Goal: Task Accomplishment & Management: Use online tool/utility

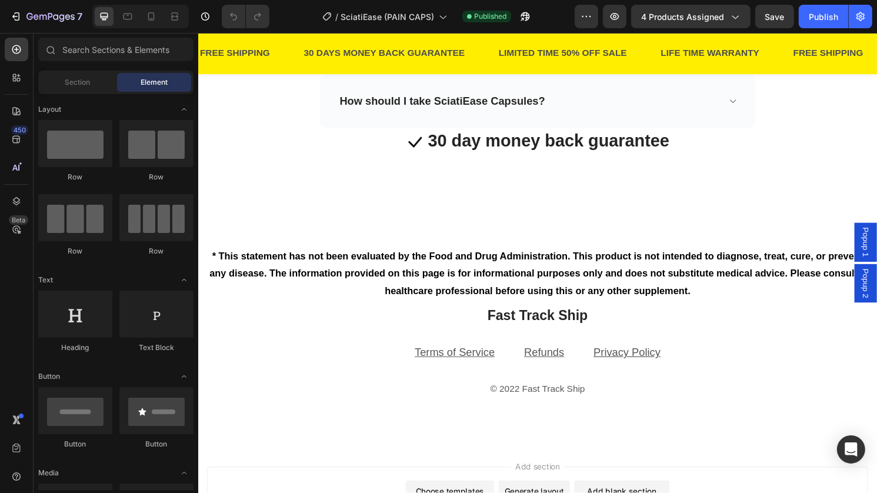
scroll to position [3456, 0]
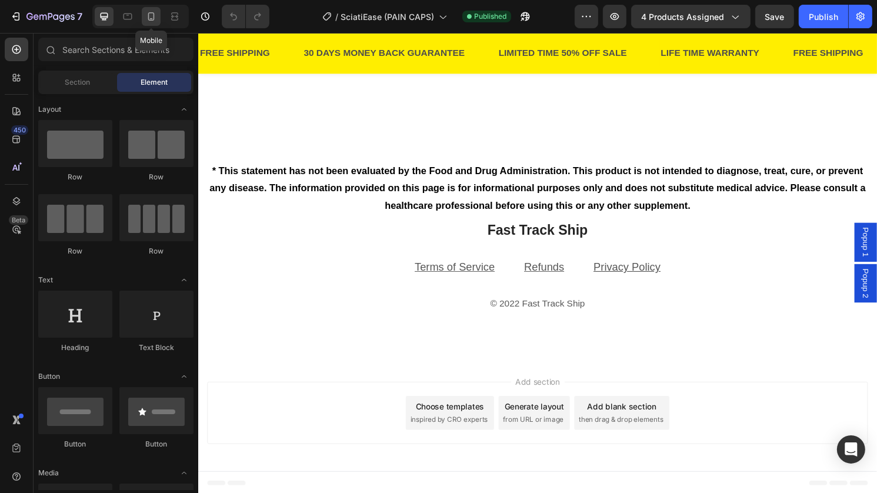
click at [154, 20] on icon at bounding box center [151, 17] width 12 height 12
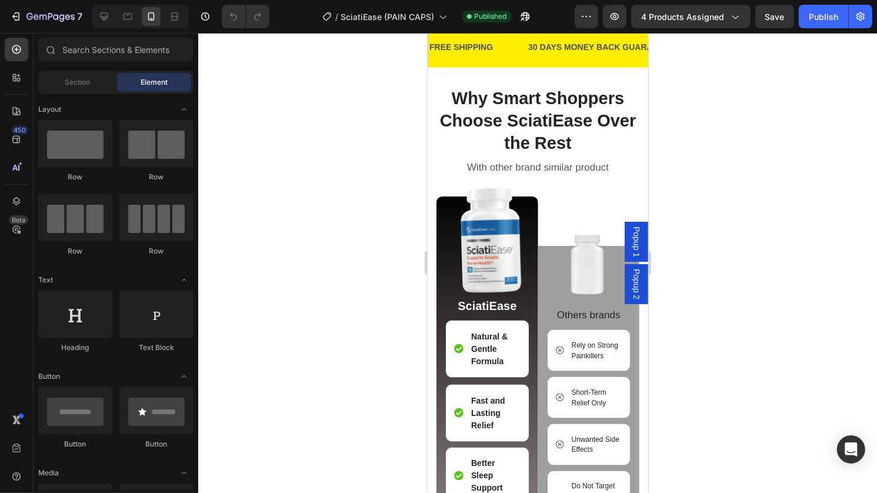
scroll to position [1767, 0]
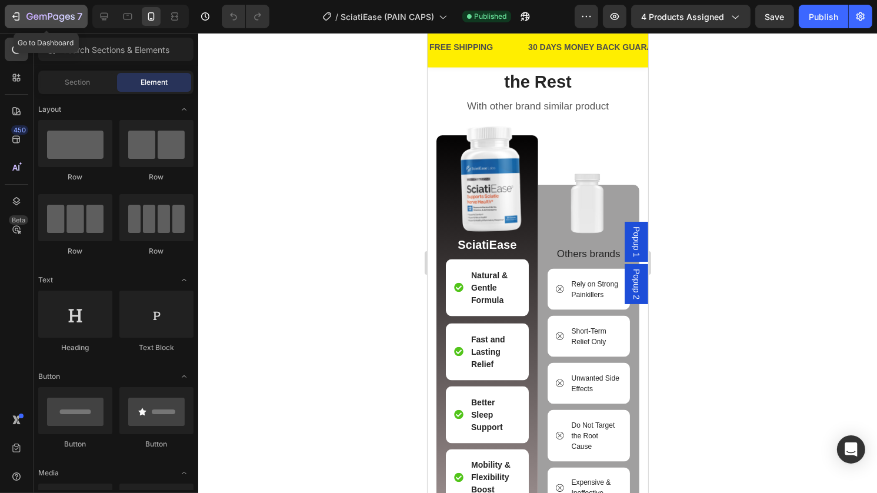
click at [40, 25] on button "7" at bounding box center [46, 17] width 83 height 24
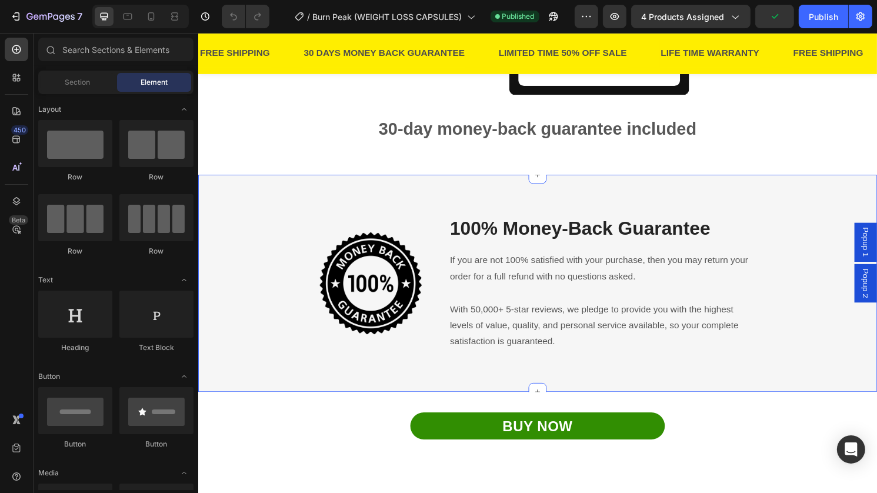
scroll to position [2405, 0]
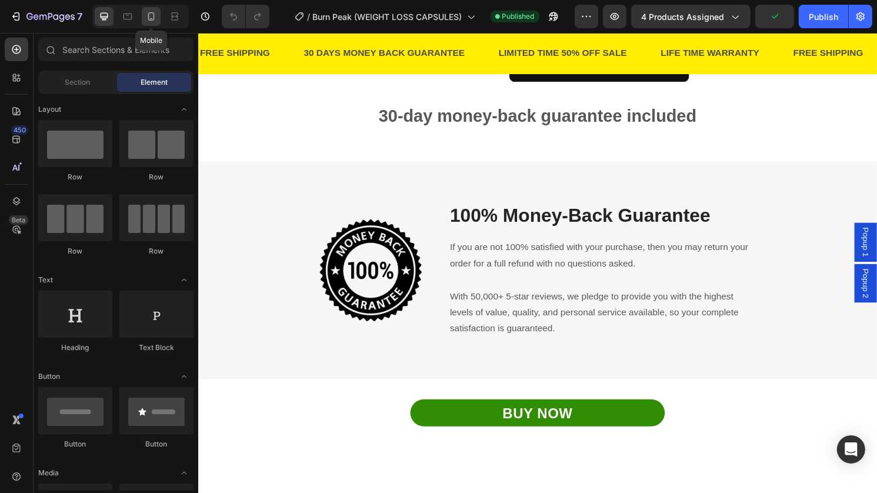
click at [151, 19] on icon at bounding box center [151, 17] width 12 height 12
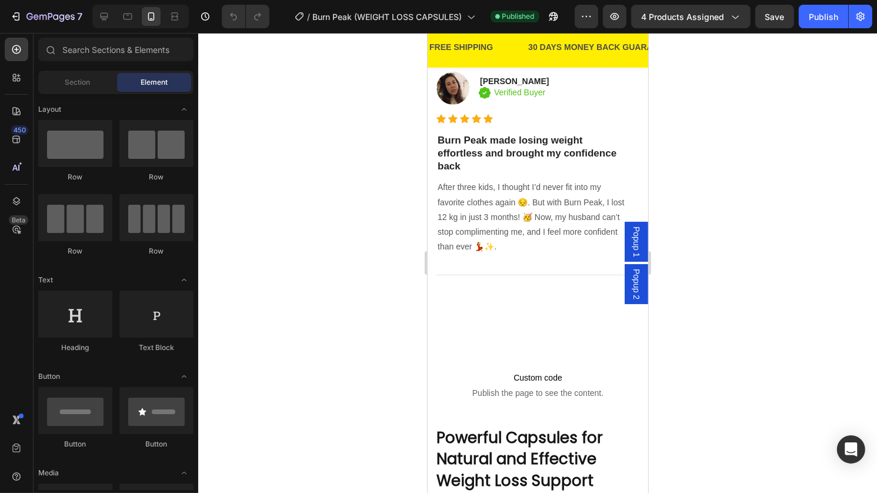
scroll to position [685, 0]
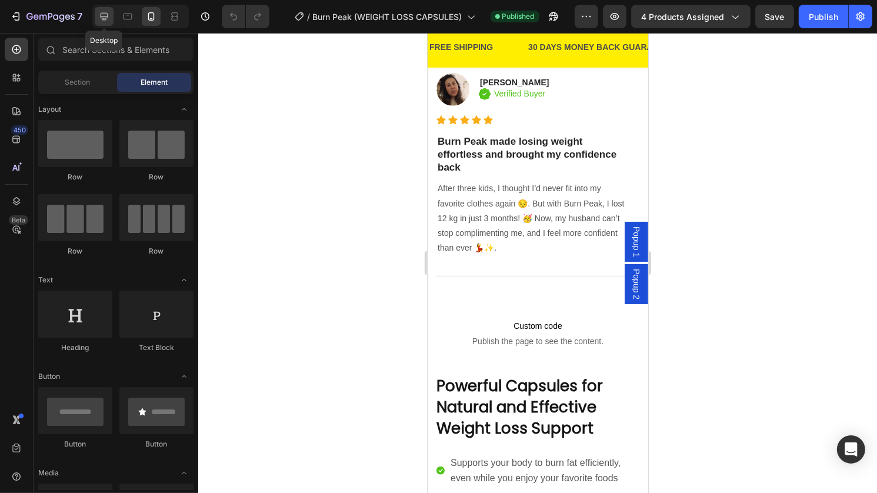
click at [108, 21] on icon at bounding box center [104, 17] width 12 height 12
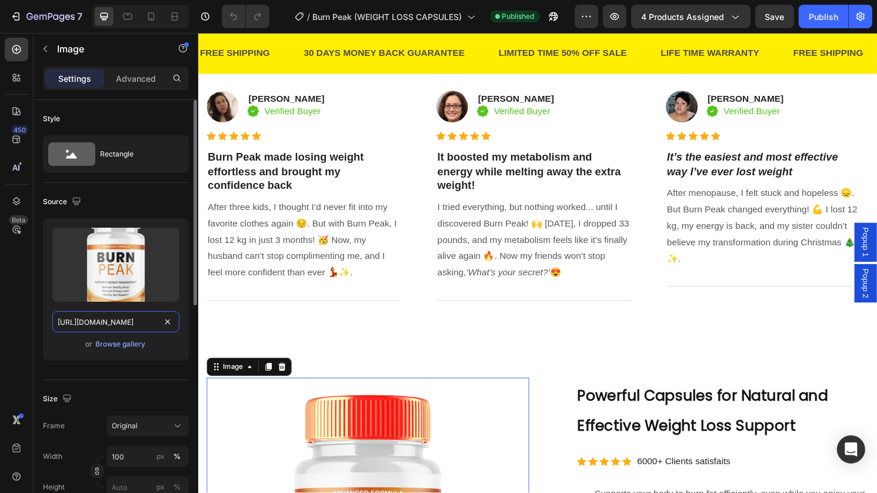
click at [134, 318] on input "https://cdn.shopify.com/s/files/1/0648/6550/1232/files/gempages_582972449511965…" at bounding box center [115, 321] width 127 height 21
click at [148, 15] on icon at bounding box center [151, 17] width 12 height 12
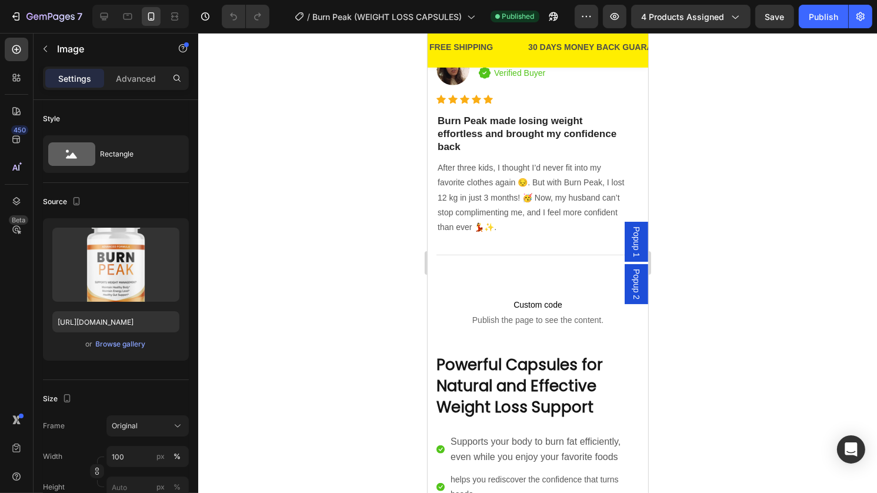
scroll to position [644, 0]
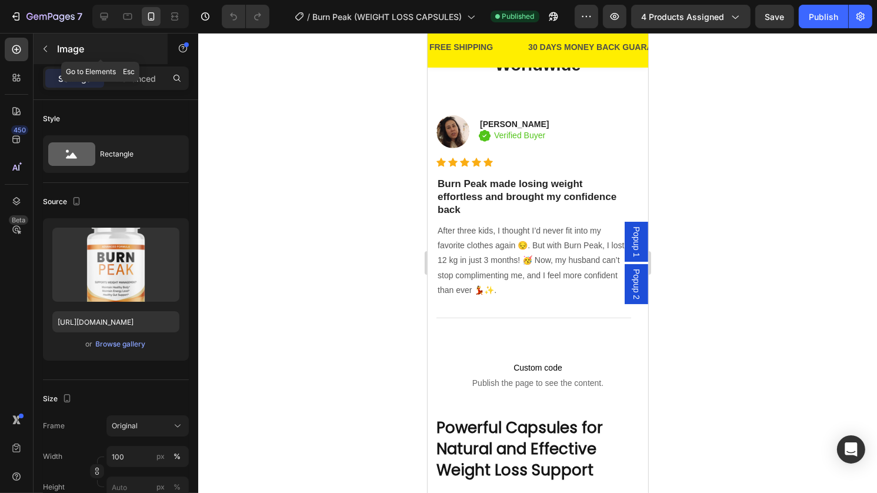
click at [60, 60] on div "Image" at bounding box center [101, 49] width 134 height 31
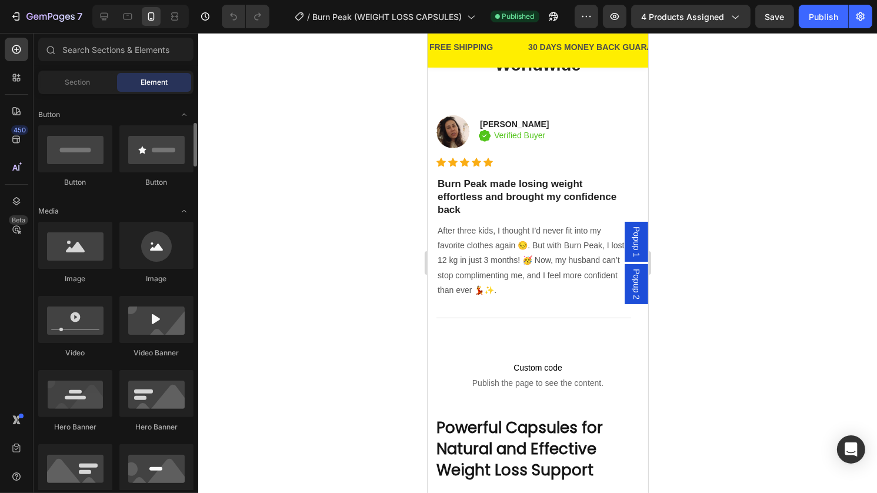
scroll to position [261, 0]
drag, startPoint x: 518, startPoint y: 282, endPoint x: 499, endPoint y: 346, distance: 66.3
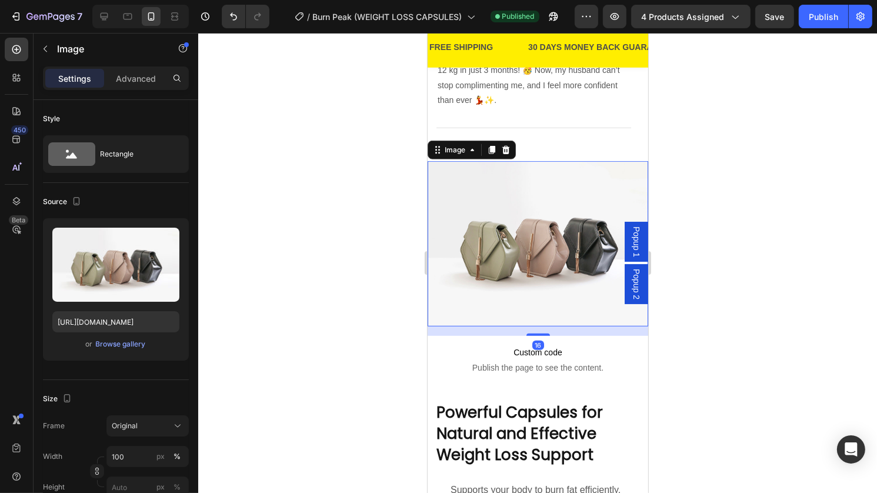
scroll to position [835, 0]
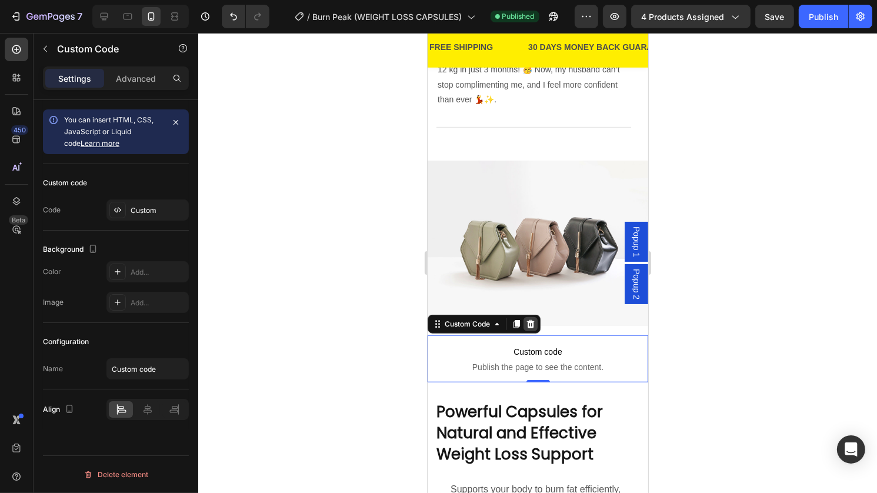
click at [532, 320] on icon at bounding box center [531, 324] width 8 height 8
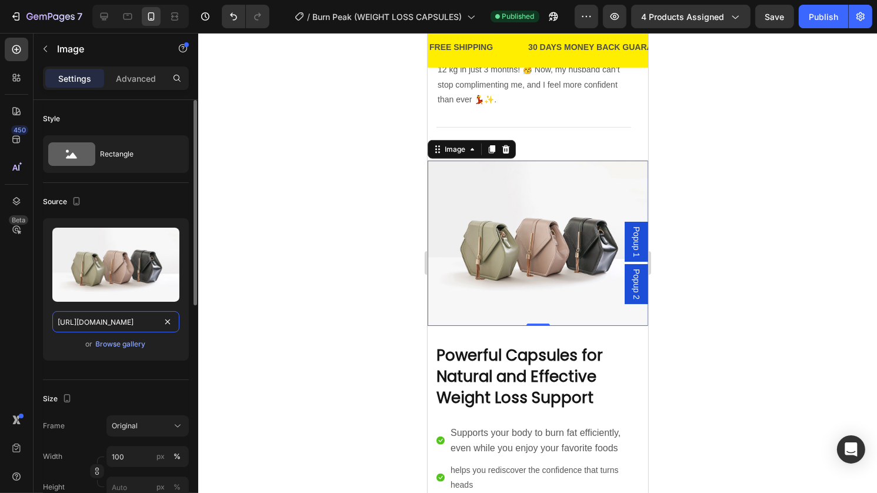
click at [102, 311] on input "https://cdn.shopify.com/s/files/1/2005/9307/files/image_demo.jpg" at bounding box center [115, 321] width 127 height 21
paste input "0648/6550/1232/files/gempages_582972449511965336-11e9da94-7643-4267-8653-79fa62…"
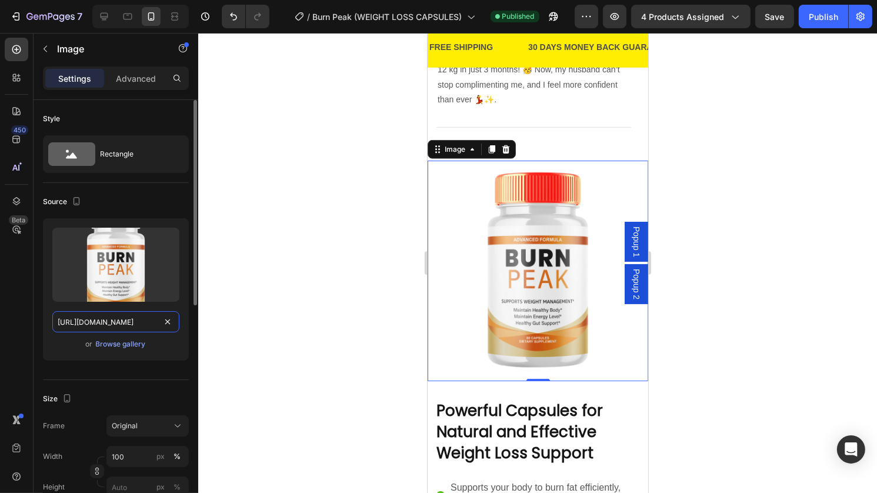
scroll to position [0, 363]
type input "https://cdn.shopify.com/s/files/1/0648/6550/1232/files/gempages_582972449511965…"
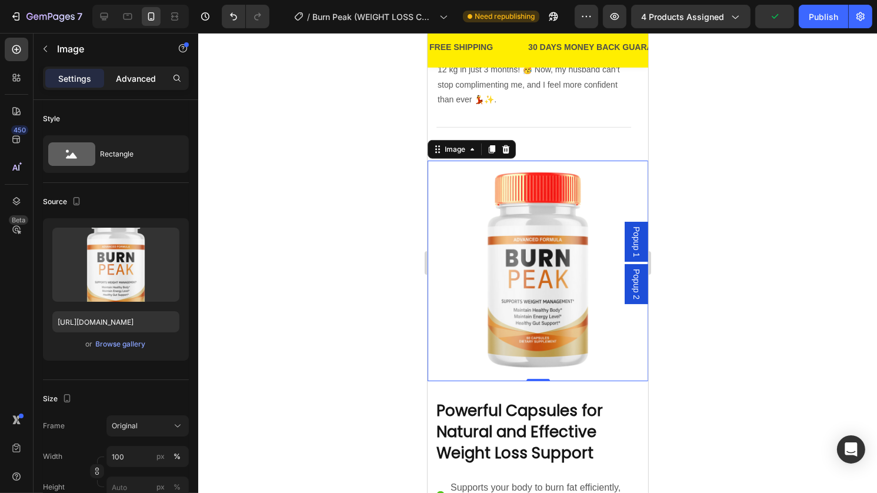
scroll to position [0, 0]
click at [115, 75] on div "Advanced" at bounding box center [136, 78] width 59 height 19
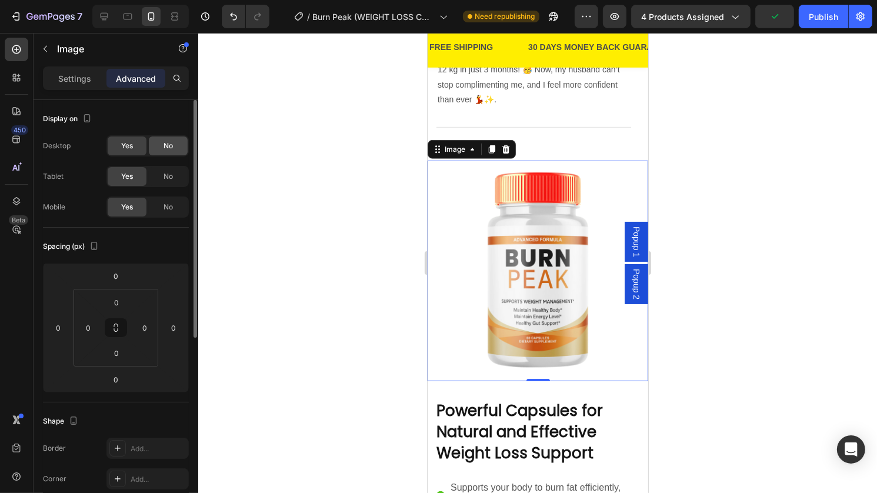
click at [158, 139] on div "No" at bounding box center [168, 146] width 39 height 19
click at [165, 185] on div "No" at bounding box center [168, 176] width 39 height 19
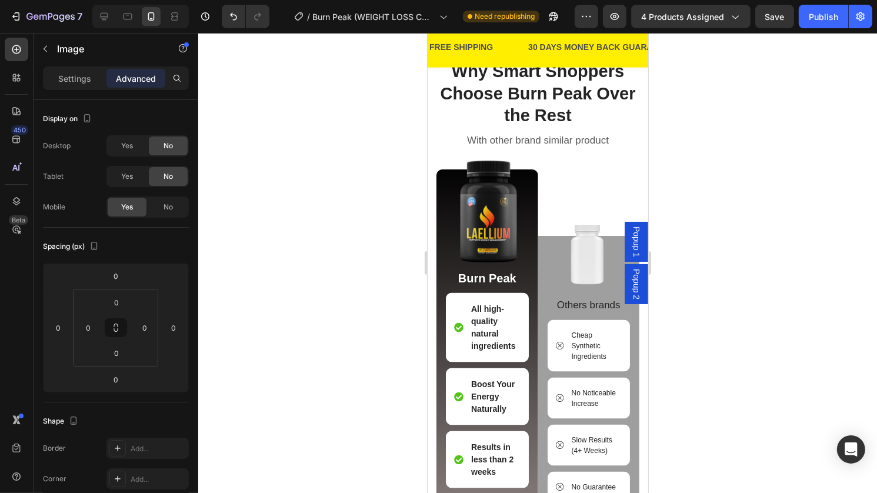
scroll to position [1656, 0]
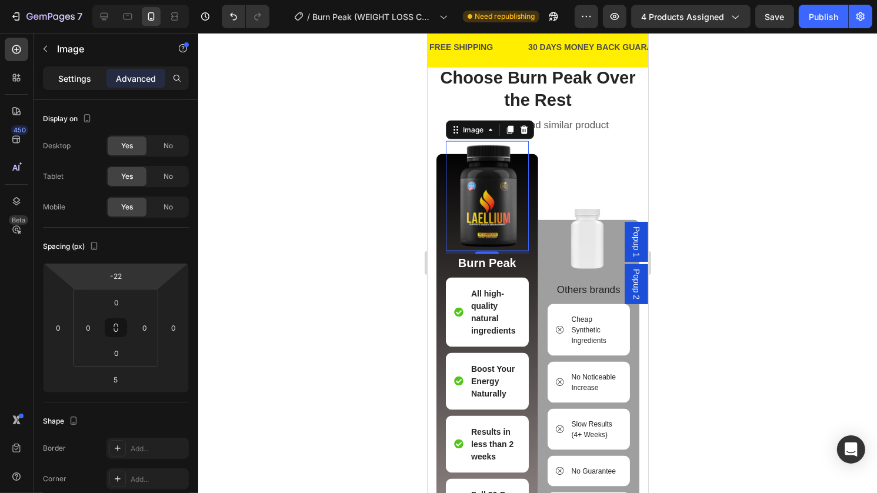
click at [76, 84] on p "Settings" at bounding box center [74, 78] width 33 height 12
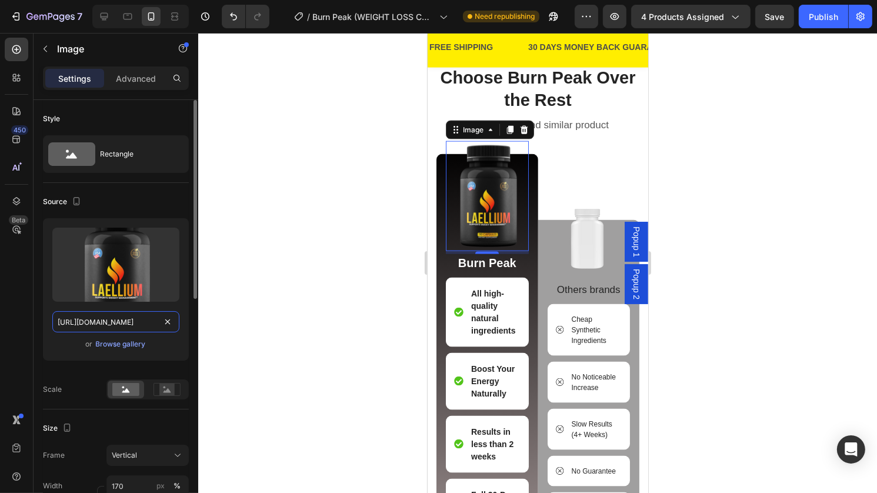
click at [127, 317] on input "https://cdn.shopify.com/s/files/1/0648/6550/1232/files/gempages_582972449511965…" at bounding box center [115, 321] width 127 height 21
paste input "11e9da94-7643-4267-8653-79fa628eb784"
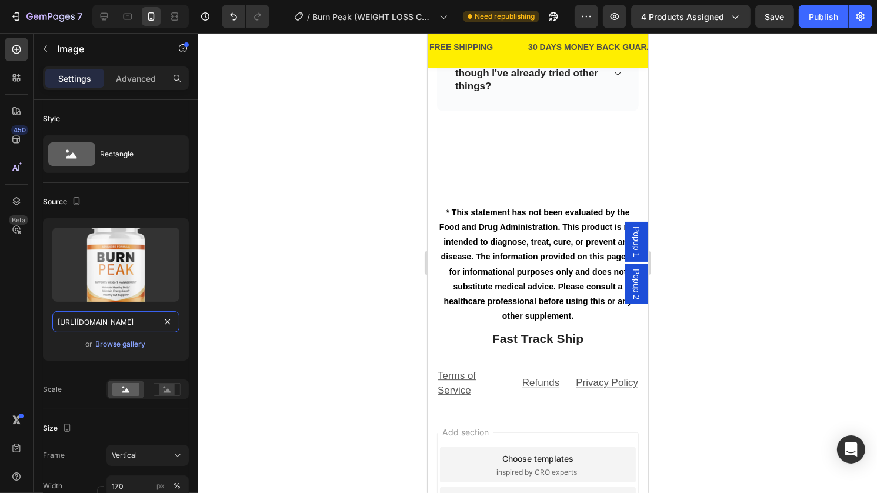
scroll to position [3373, 0]
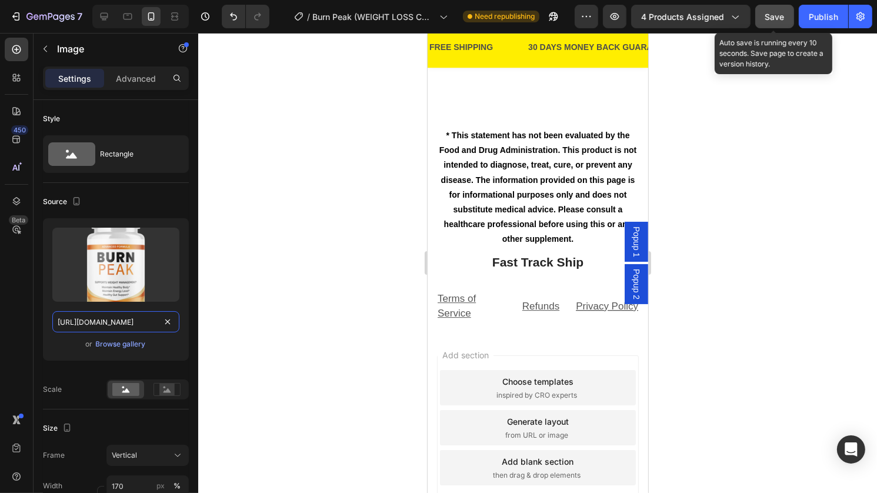
type input "https://cdn.shopify.com/s/files/1/0648/6550/1232/files/gempages_582972449511965…"
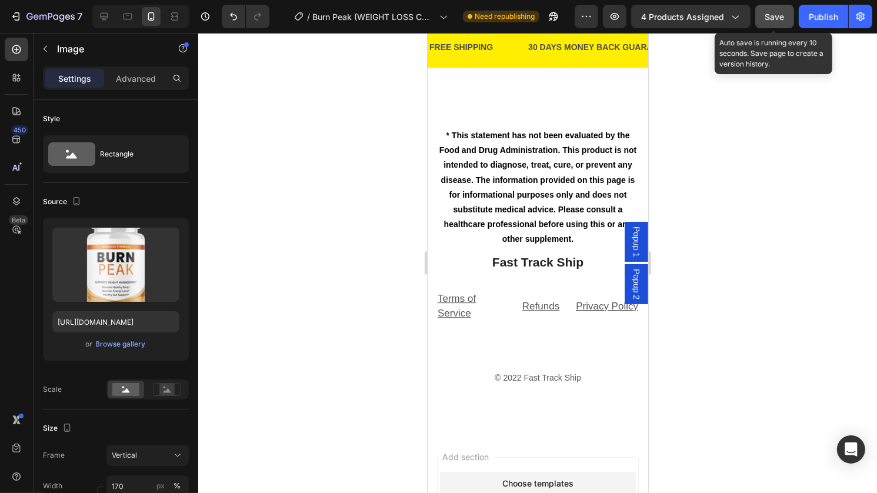
click at [785, 16] on span "Save" at bounding box center [775, 17] width 19 height 10
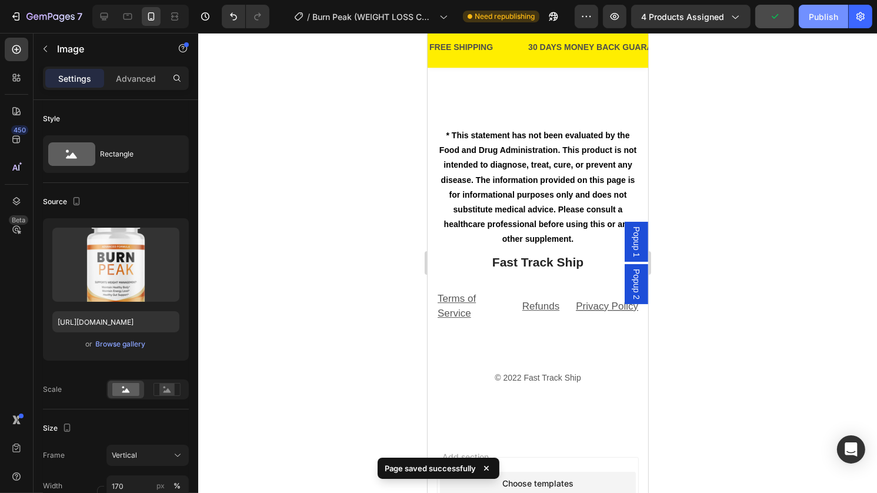
click at [829, 19] on div "Publish" at bounding box center [823, 17] width 29 height 12
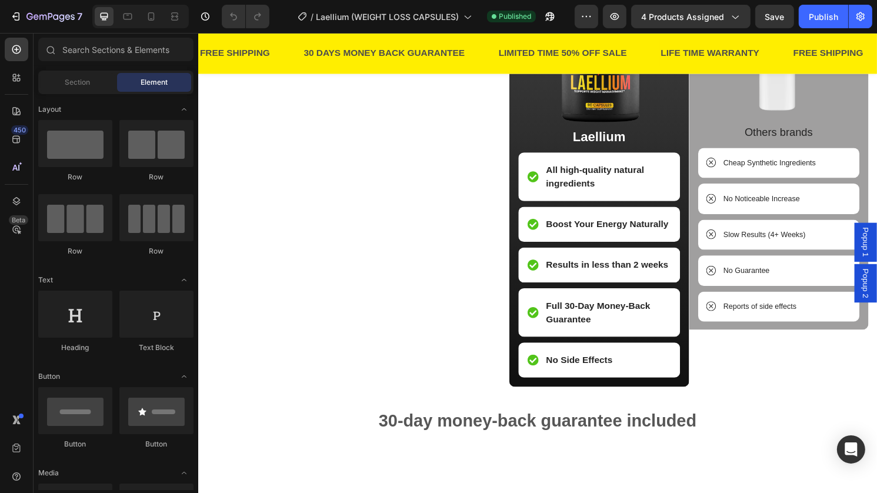
scroll to position [2076, 0]
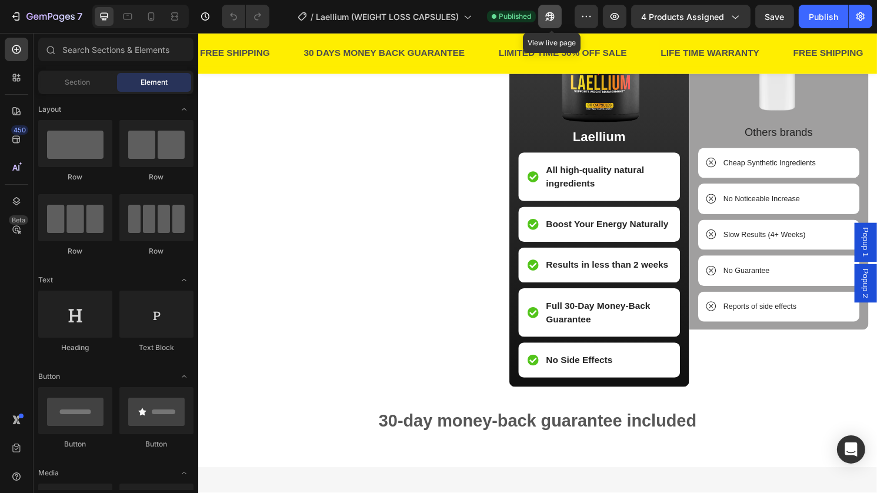
click at [551, 22] on icon "button" at bounding box center [550, 17] width 12 height 12
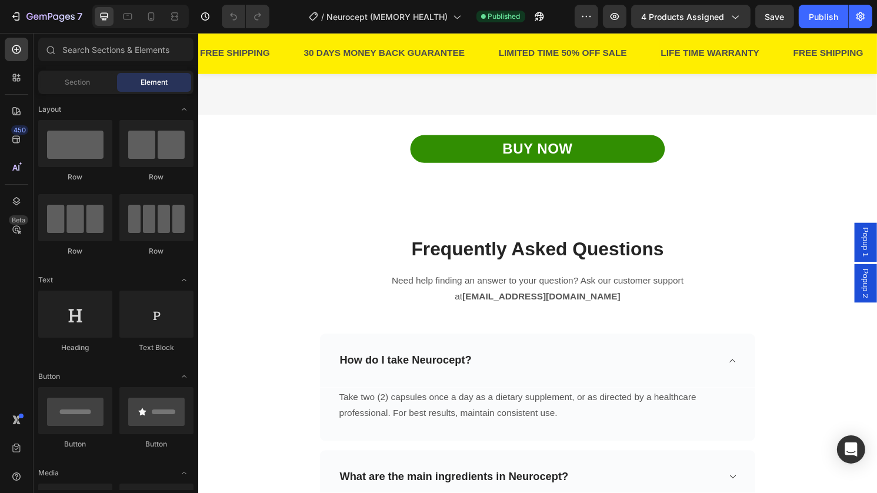
scroll to position [2826, 0]
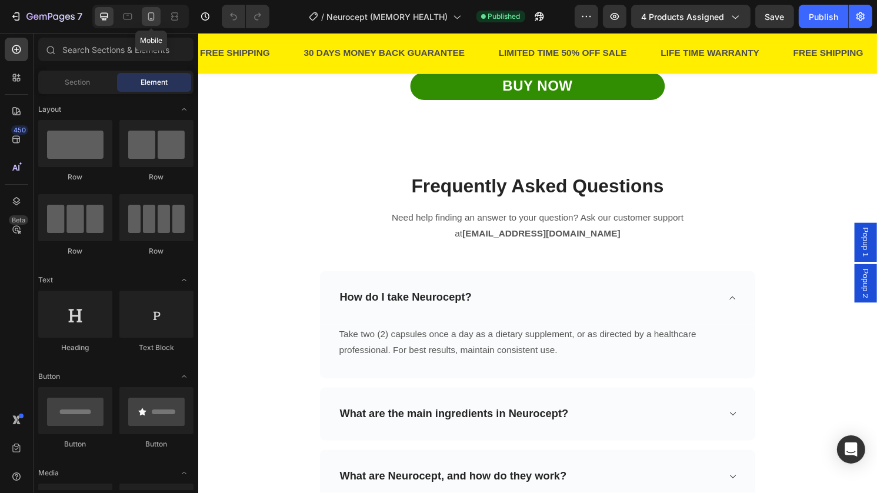
click at [148, 19] on icon at bounding box center [151, 16] width 6 height 8
